Goal: Task Accomplishment & Management: Manage account settings

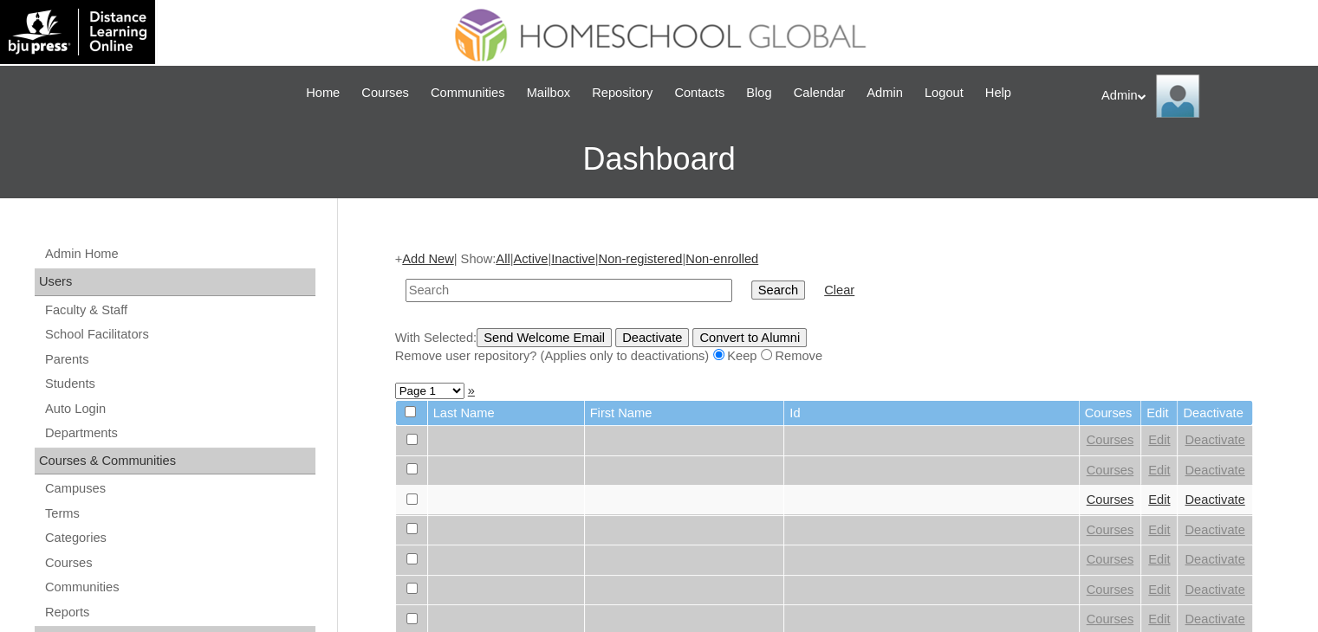
click at [556, 285] on input "text" at bounding box center [568, 290] width 327 height 23
type input "Saleh"
click at [751, 291] on input "Search" at bounding box center [778, 290] width 54 height 19
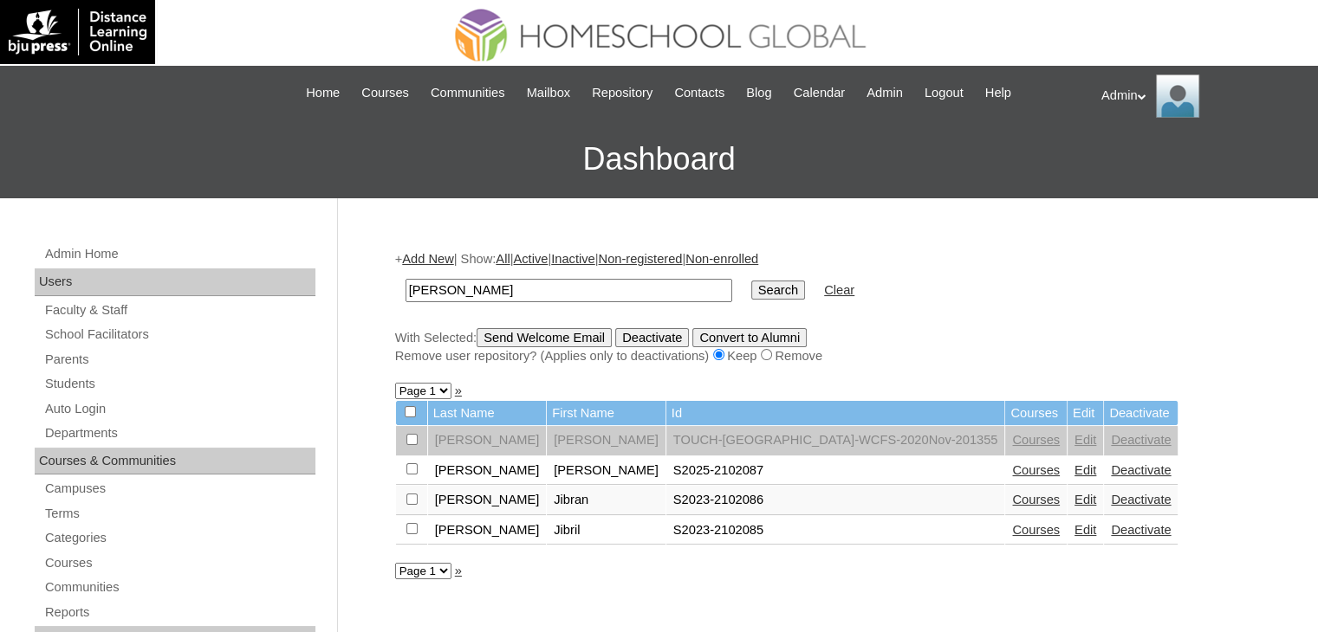
click at [1012, 472] on link "Courses" at bounding box center [1036, 470] width 48 height 14
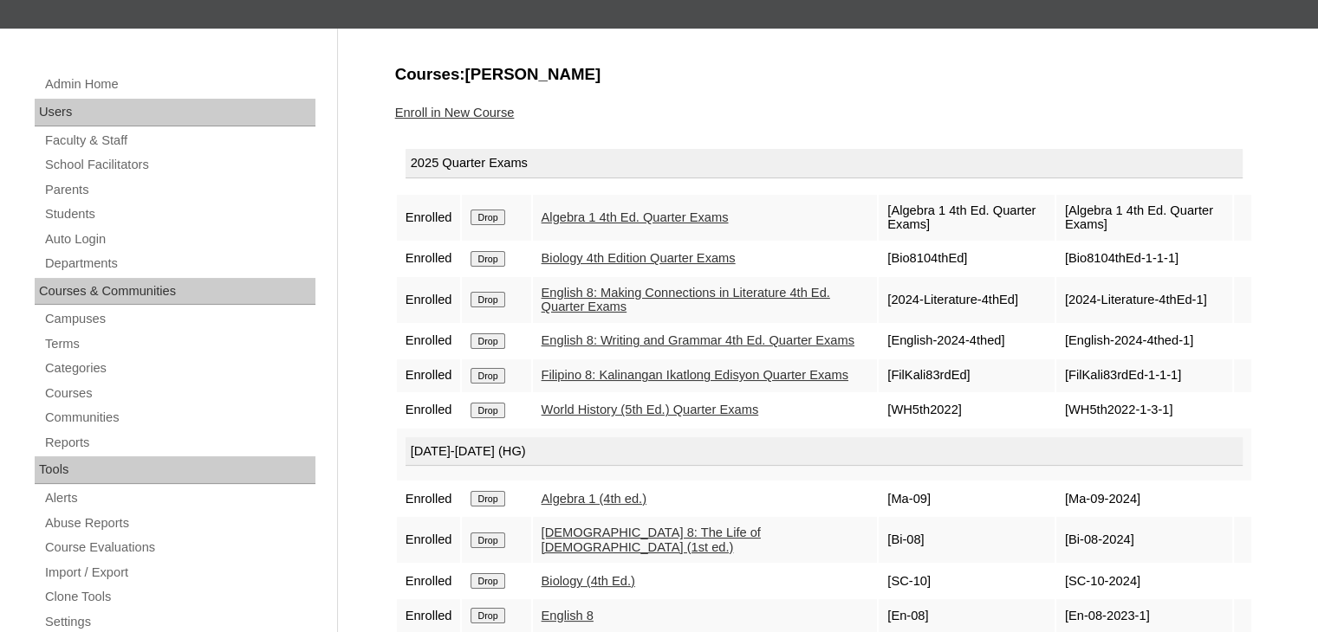
scroll to position [263, 0]
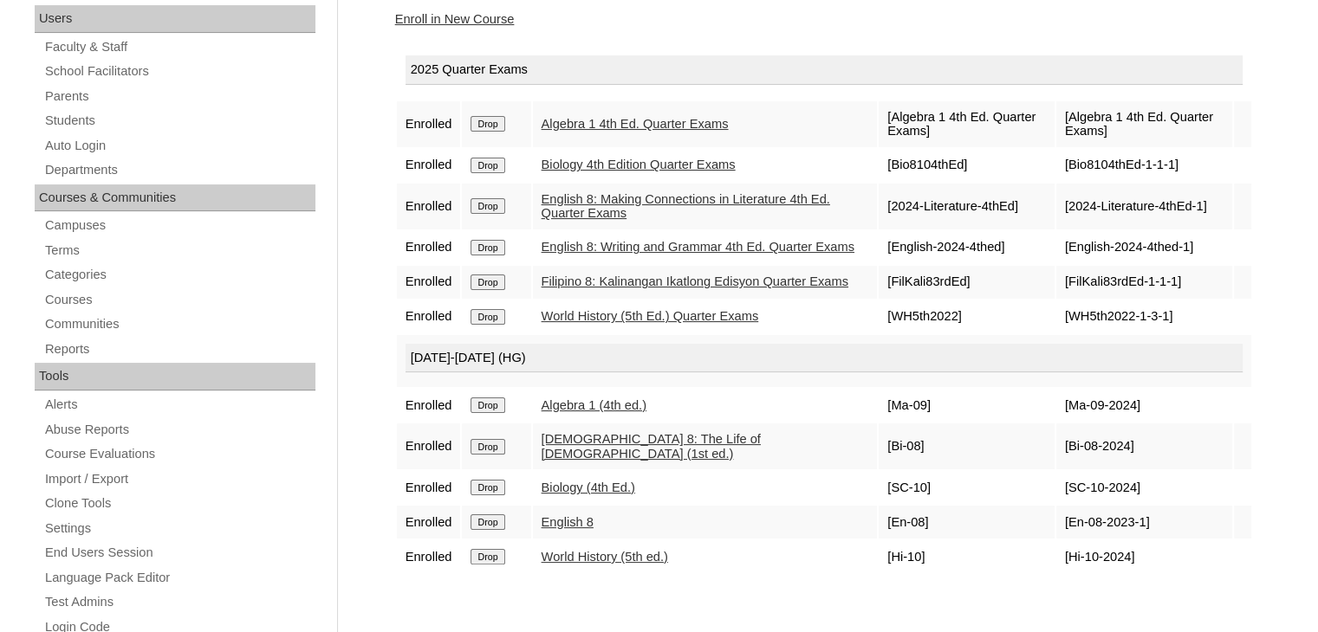
click at [468, 15] on link "Enroll in New Course" at bounding box center [455, 19] width 120 height 14
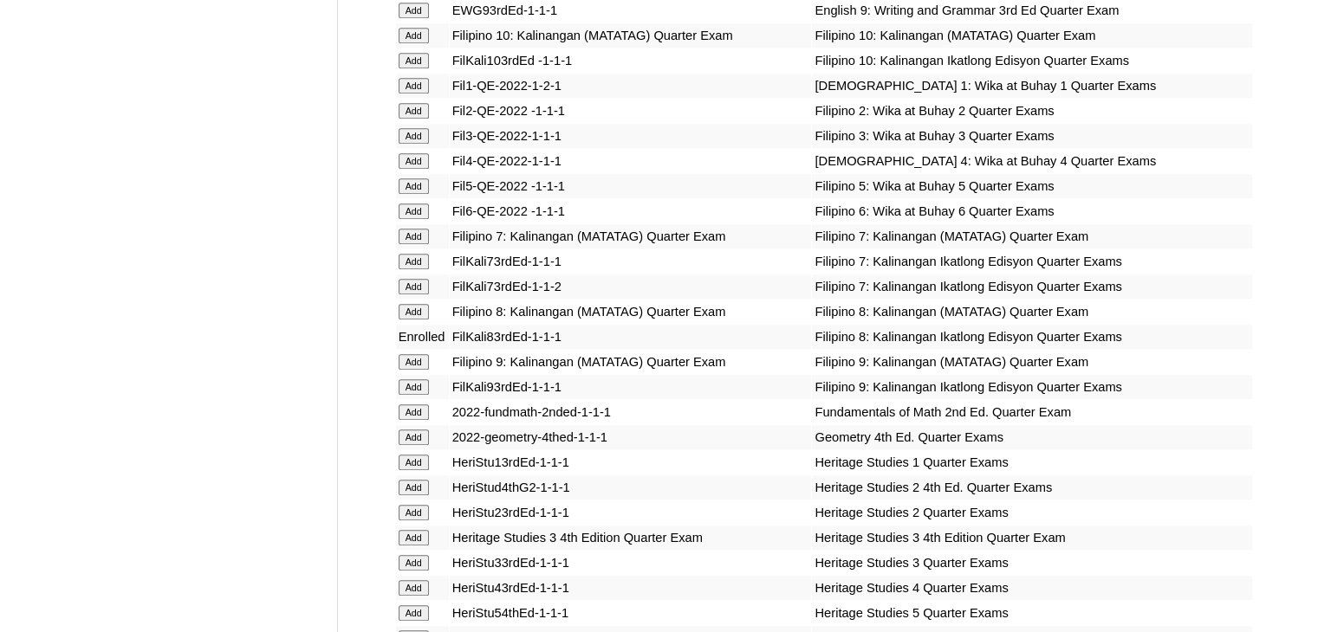
scroll to position [4927, 0]
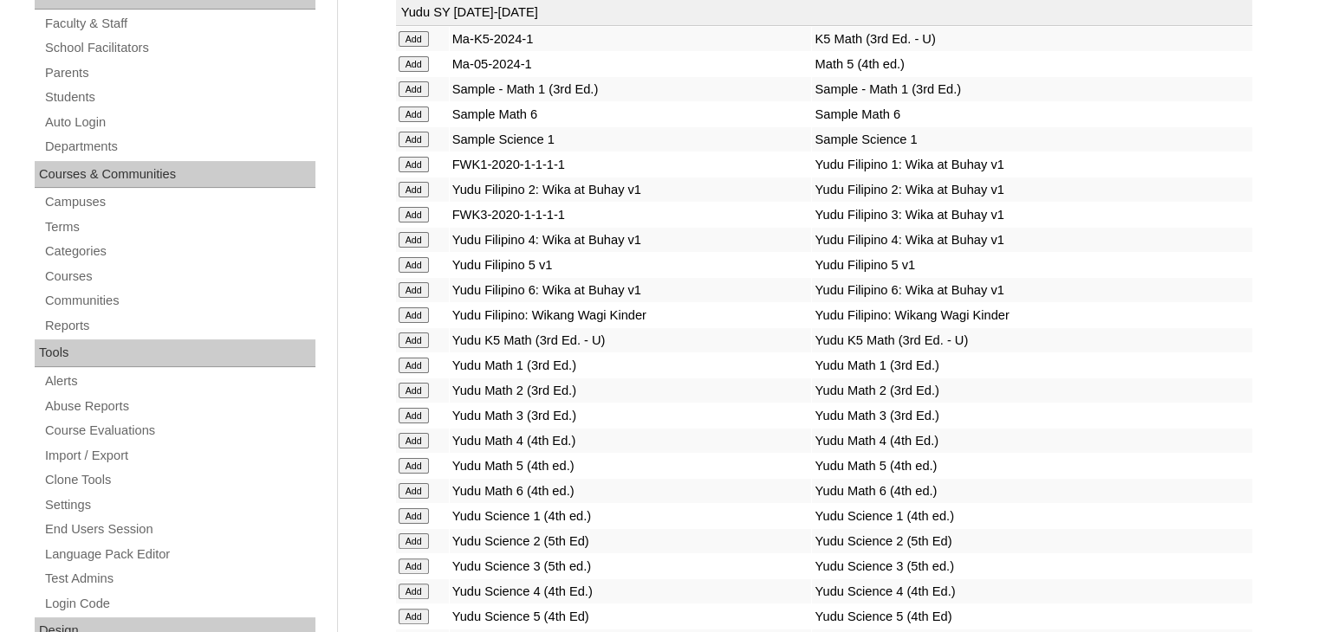
scroll to position [0, 0]
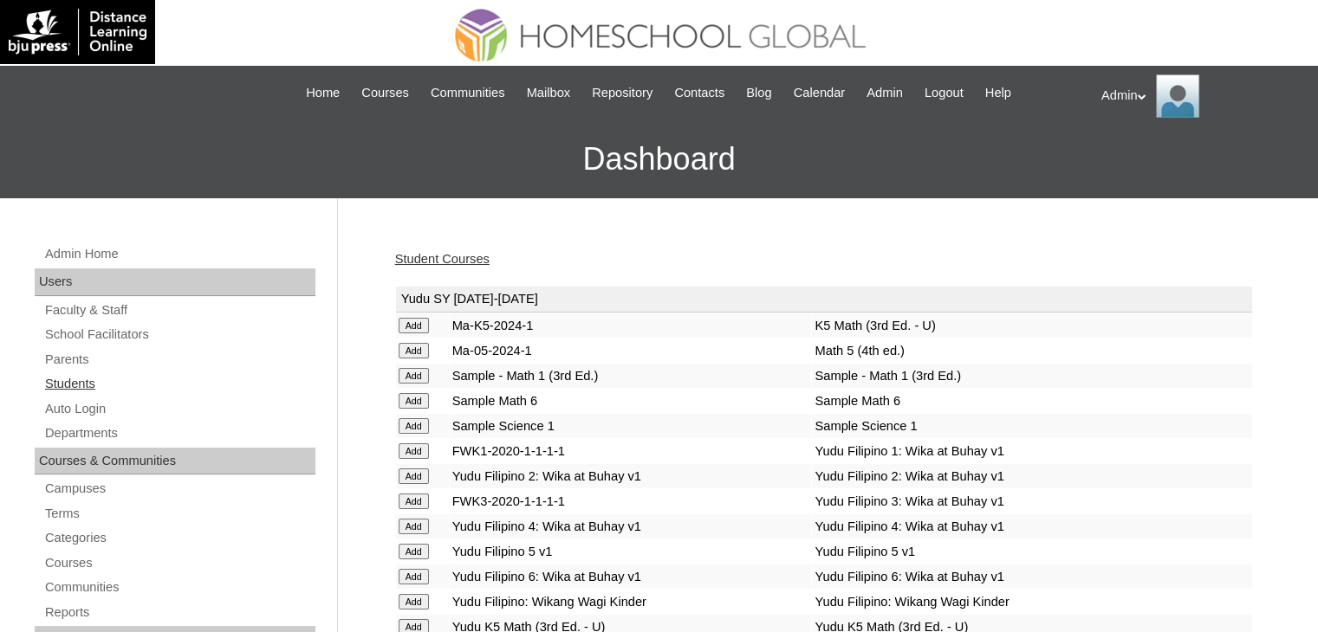
click at [68, 378] on link "Students" at bounding box center [179, 384] width 272 height 22
click at [455, 255] on link "Student Courses" at bounding box center [442, 259] width 94 height 14
click at [62, 384] on link "Students" at bounding box center [179, 384] width 272 height 22
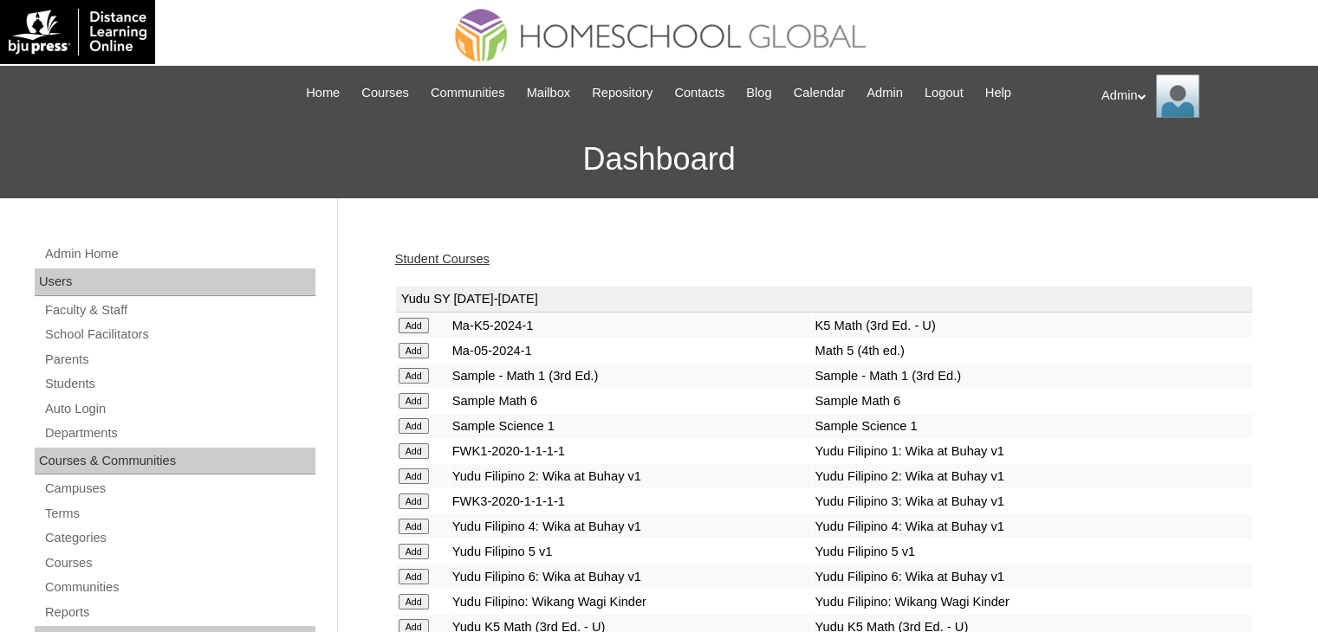
click at [455, 258] on link "Student Courses" at bounding box center [442, 259] width 94 height 14
